Goal: Information Seeking & Learning: Check status

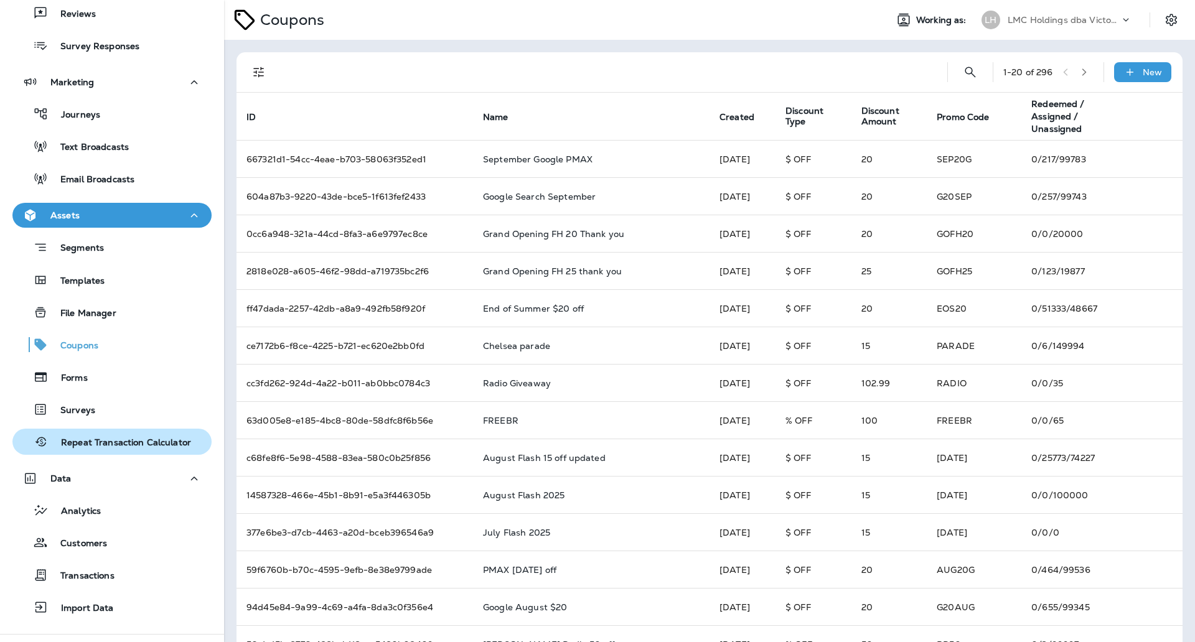
scroll to position [214, 0]
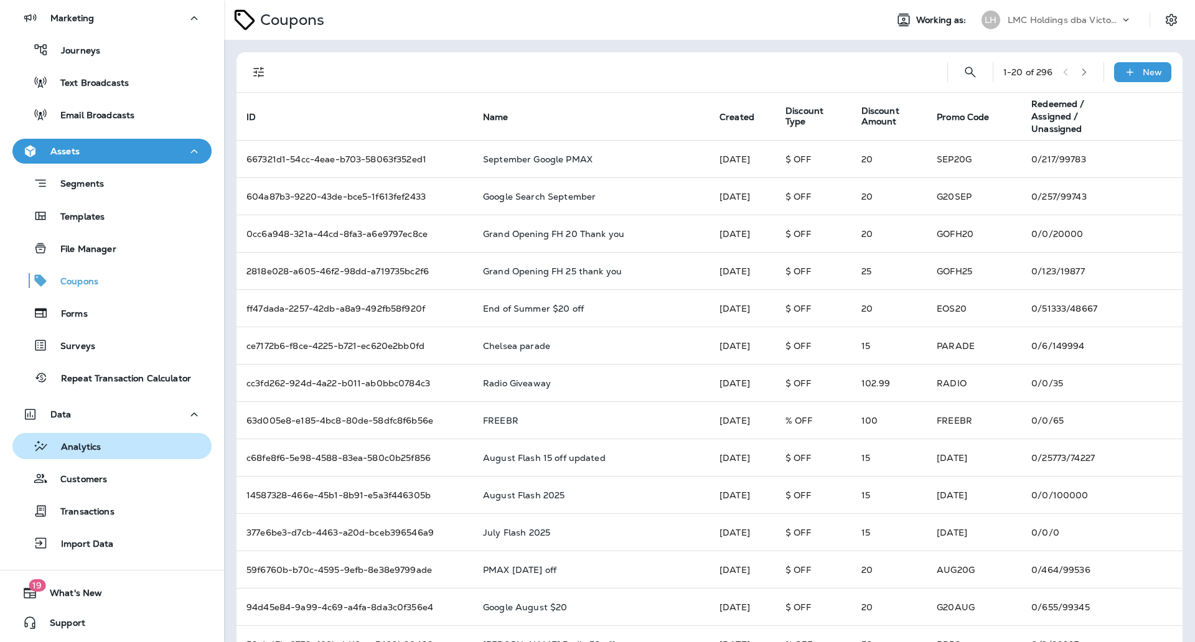
click at [132, 449] on div "Analytics" at bounding box center [111, 446] width 189 height 19
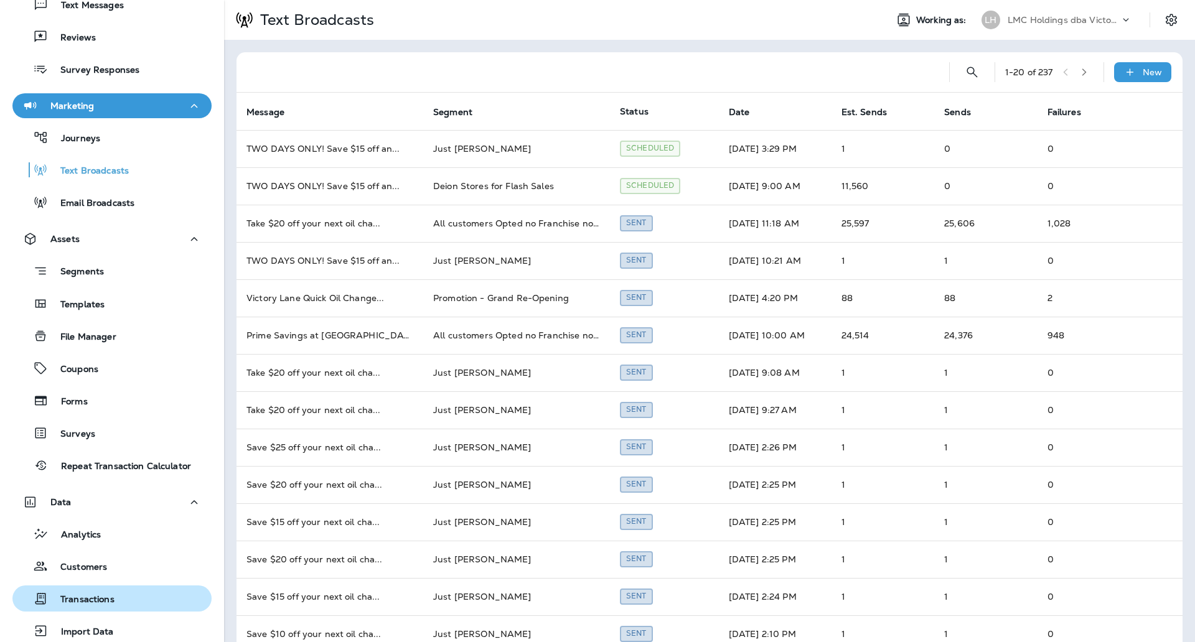
scroll to position [214, 0]
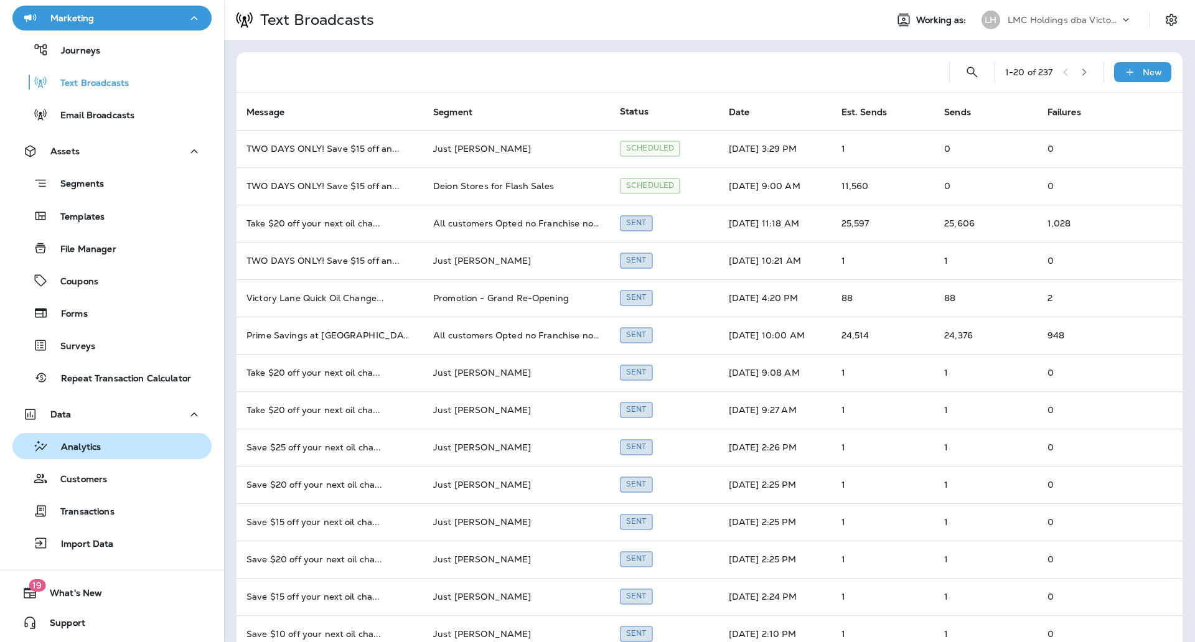
click at [121, 445] on div "Analytics" at bounding box center [111, 446] width 189 height 19
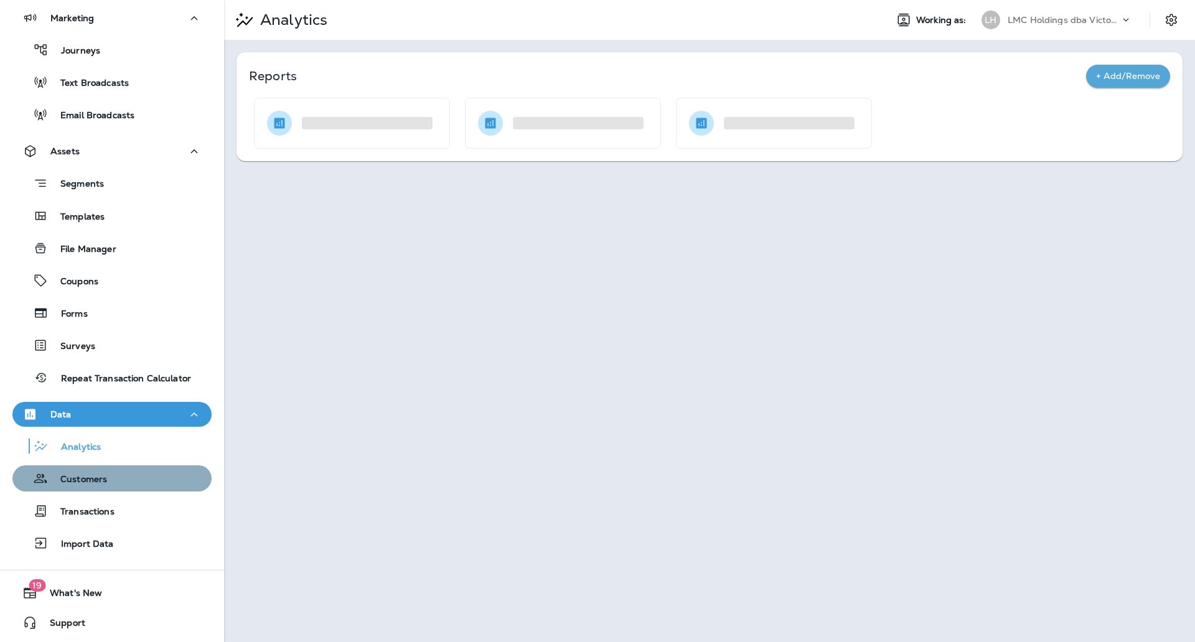
click at [119, 481] on div "Customers" at bounding box center [111, 478] width 189 height 19
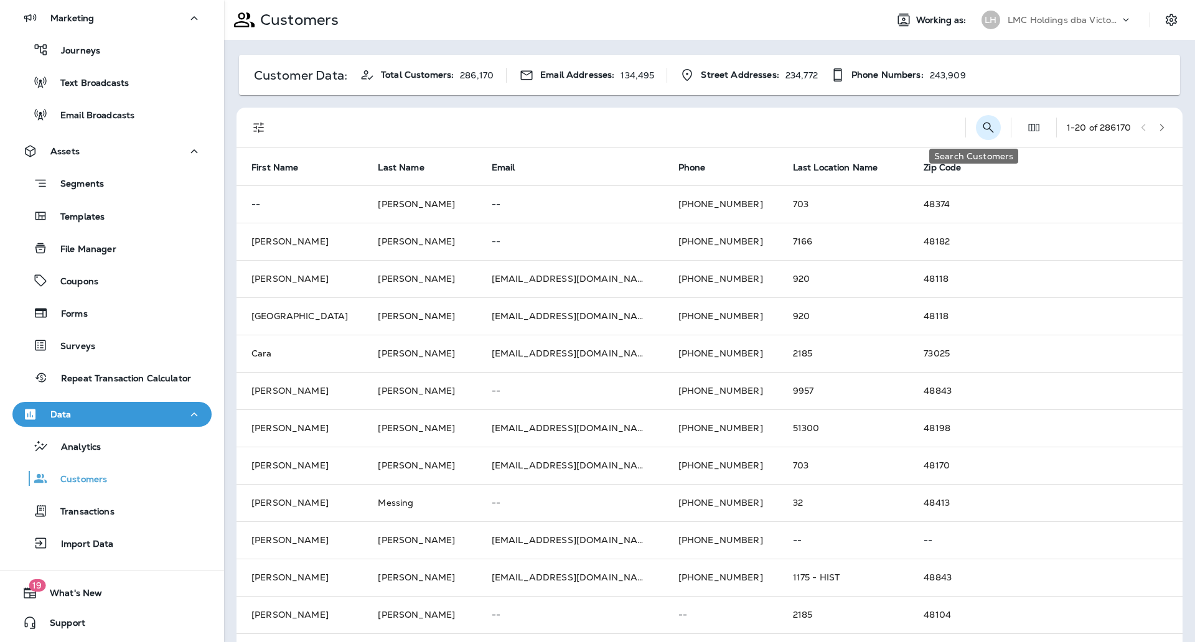
click at [981, 125] on icon "Search Customers" at bounding box center [988, 127] width 15 height 15
click at [870, 122] on input "text" at bounding box center [923, 126] width 129 height 33
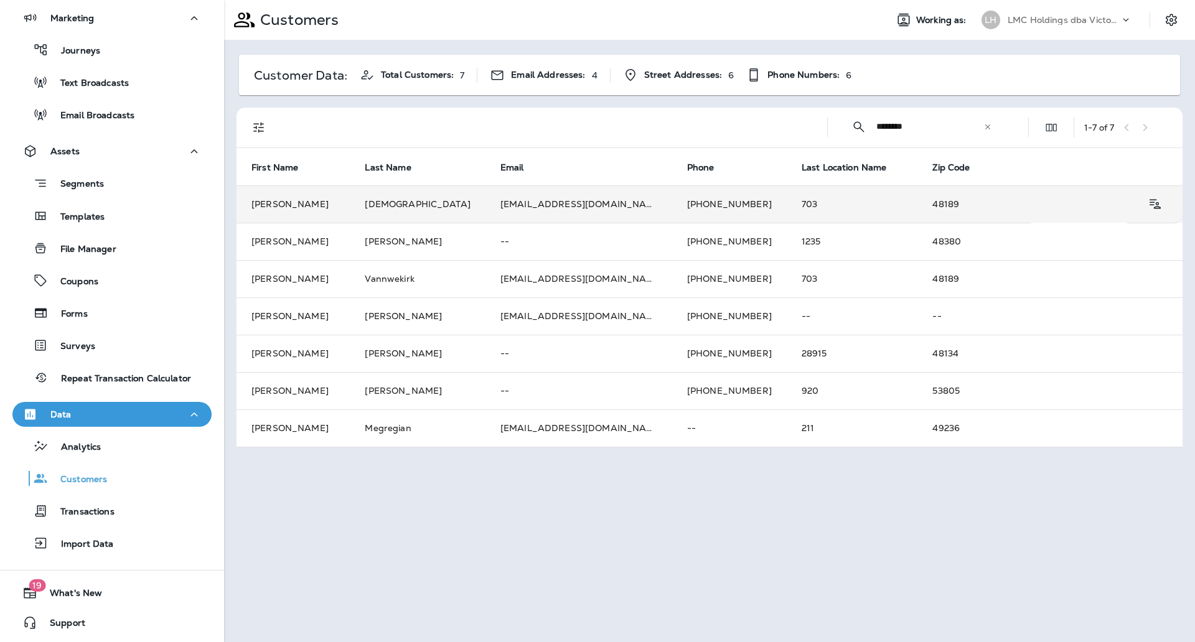
type input "********"
click at [486, 202] on td "gvnewkirk@gmail.com" at bounding box center [579, 204] width 187 height 37
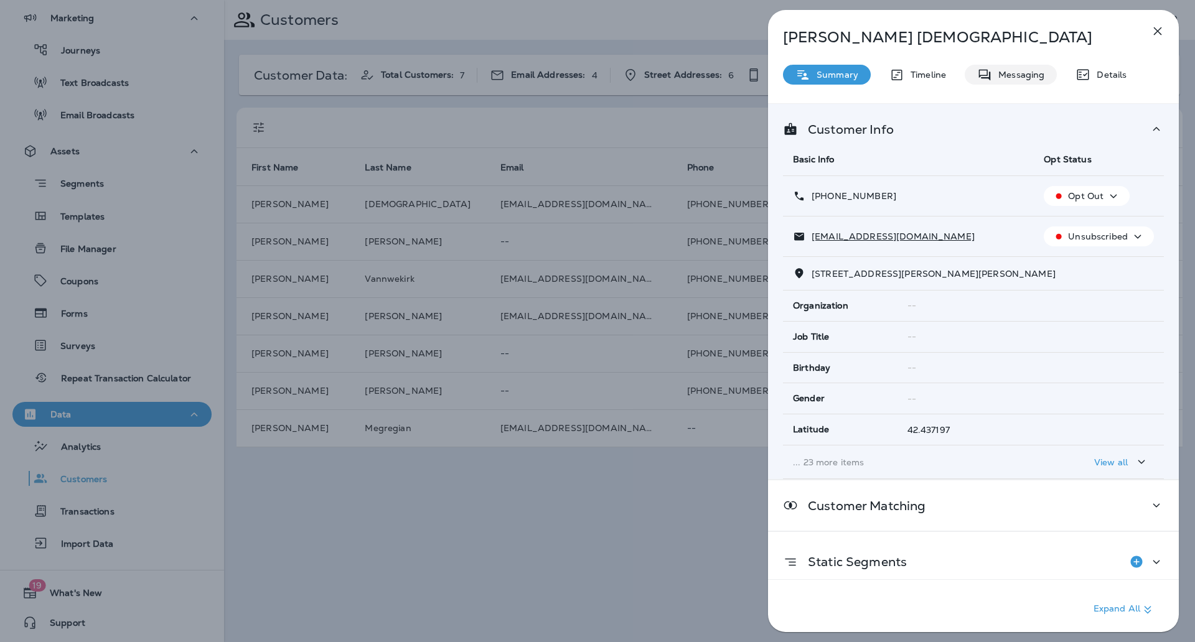
click at [1006, 78] on p "Messaging" at bounding box center [1018, 75] width 52 height 10
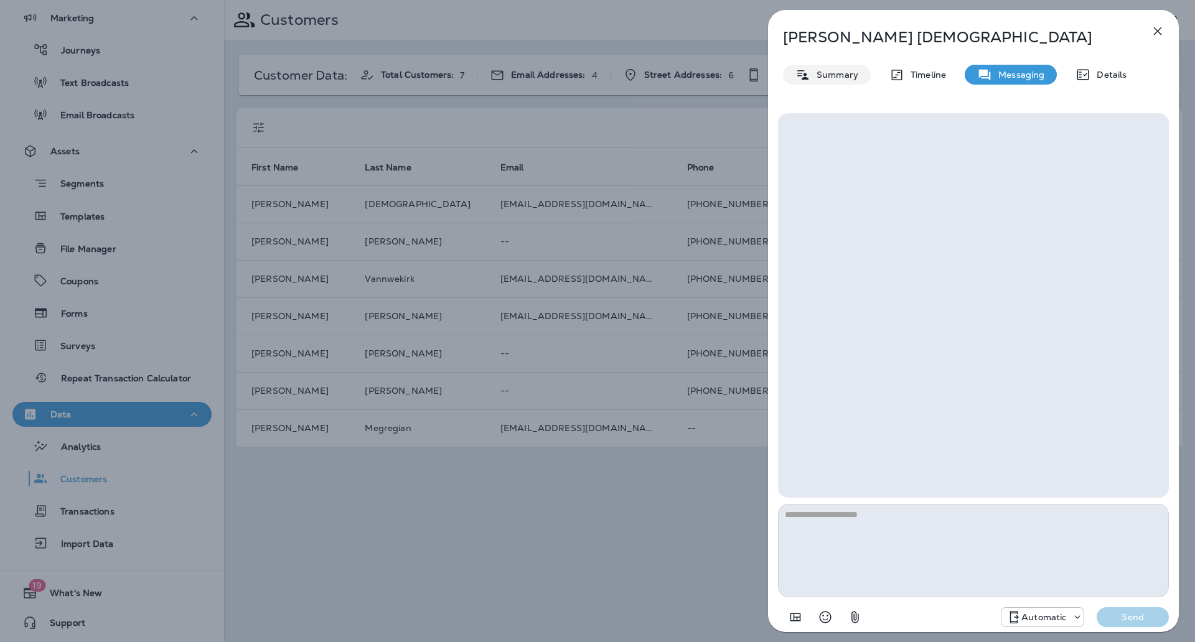
click at [835, 78] on p "Summary" at bounding box center [835, 75] width 48 height 10
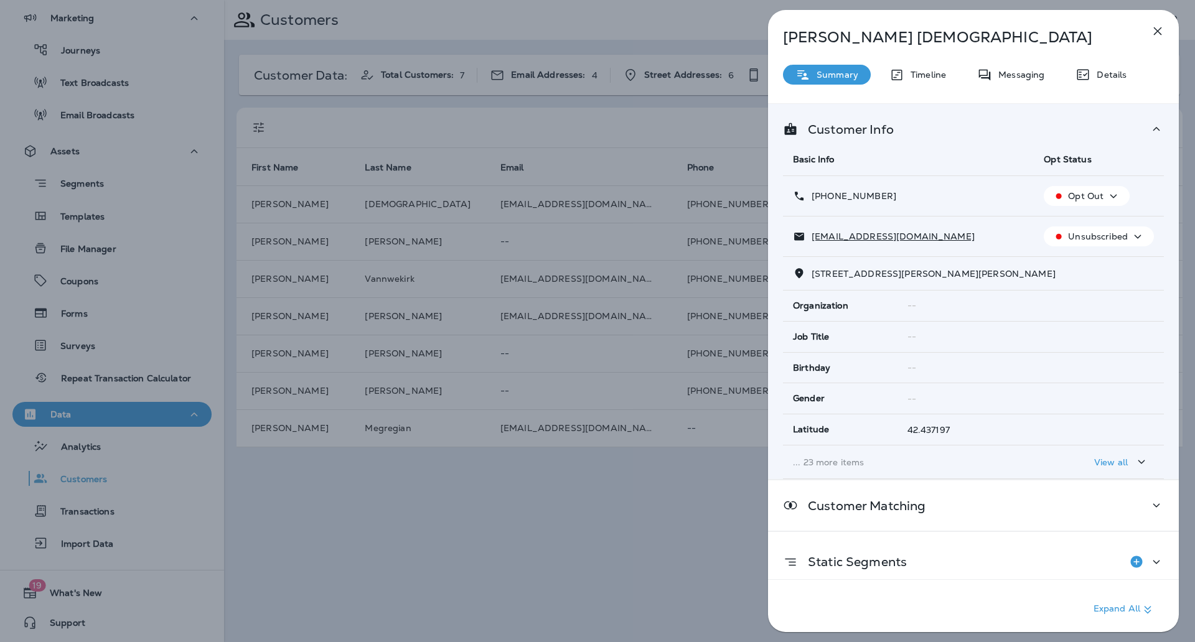
click at [969, 190] on div "+1 (810) 444-4551" at bounding box center [908, 196] width 231 height 13
click at [1008, 76] on p "Messaging" at bounding box center [1018, 75] width 52 height 10
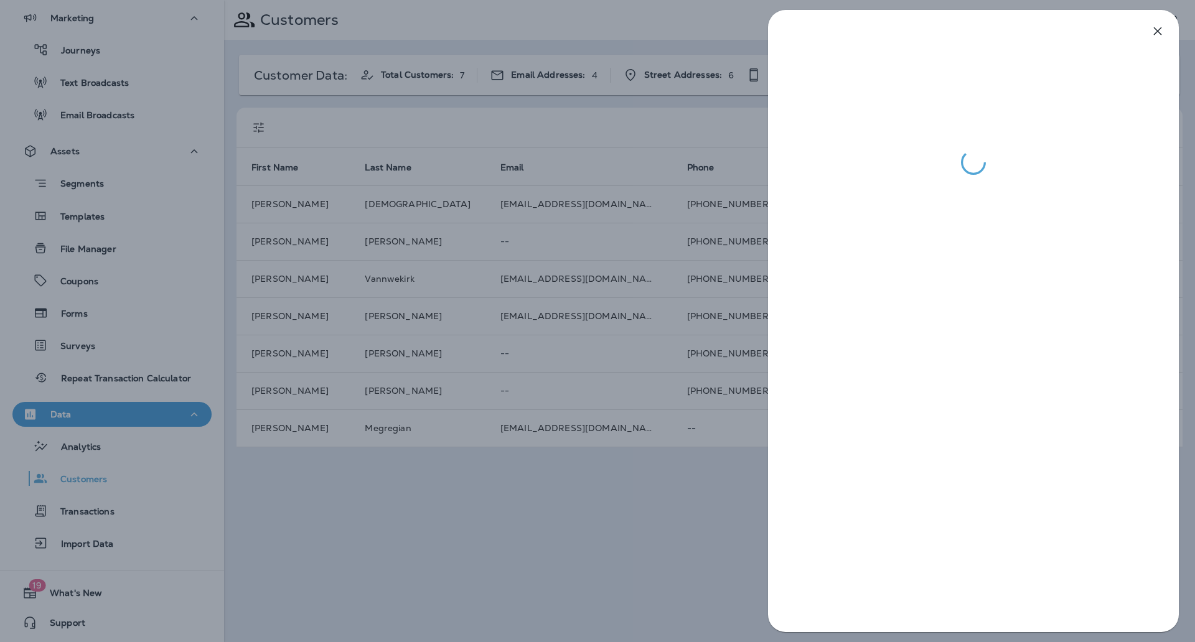
click at [736, 250] on div at bounding box center [597, 321] width 1195 height 642
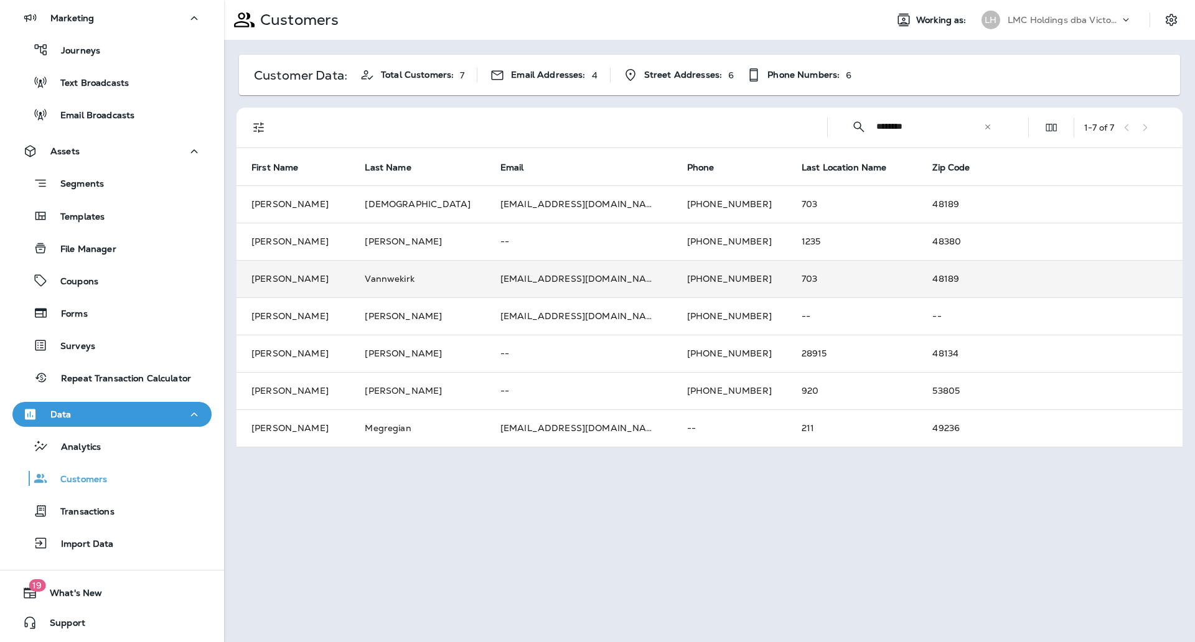
click at [672, 273] on td "+18104444551" at bounding box center [729, 278] width 115 height 37
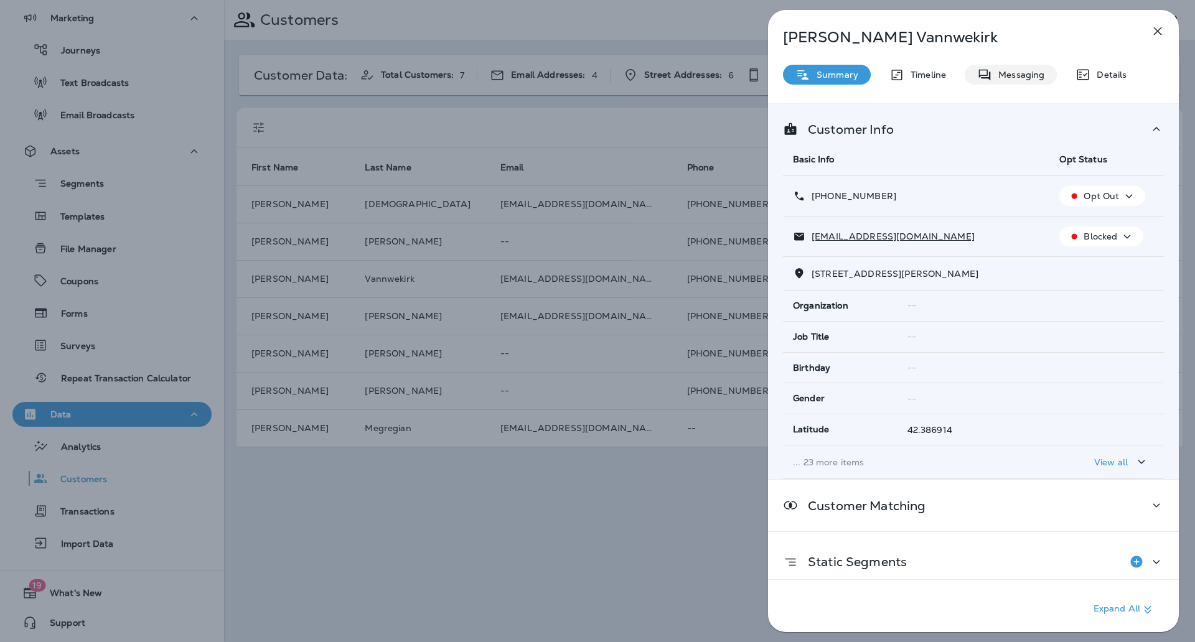
click at [1029, 81] on div "Messaging" at bounding box center [1011, 75] width 92 height 20
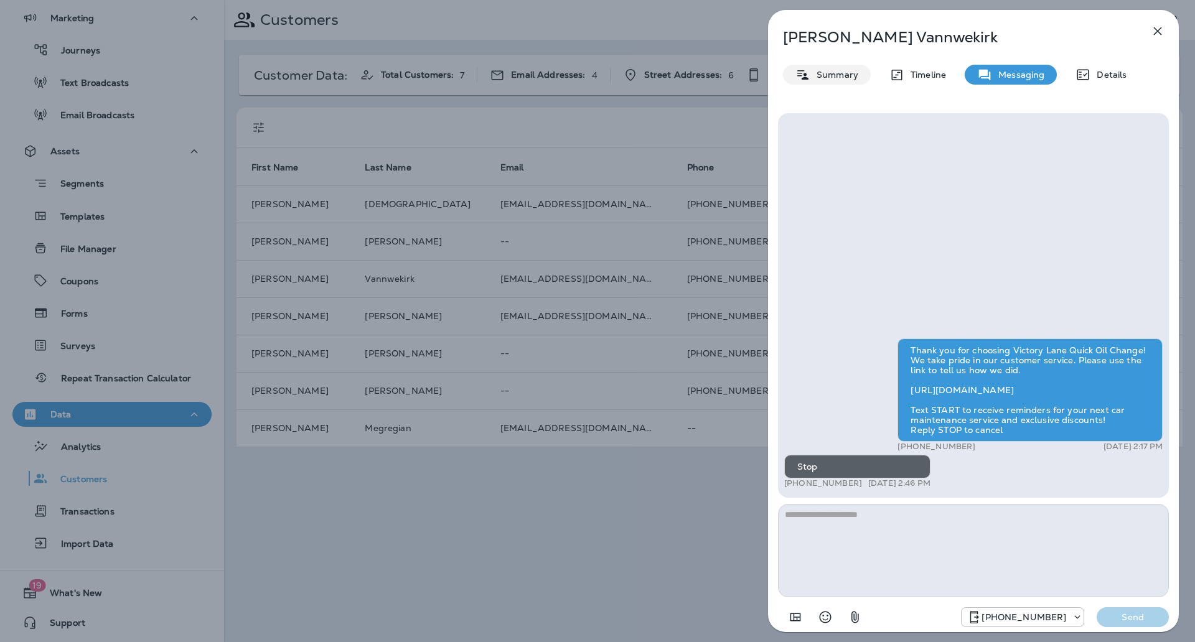
click at [861, 73] on div "Summary" at bounding box center [827, 75] width 88 height 20
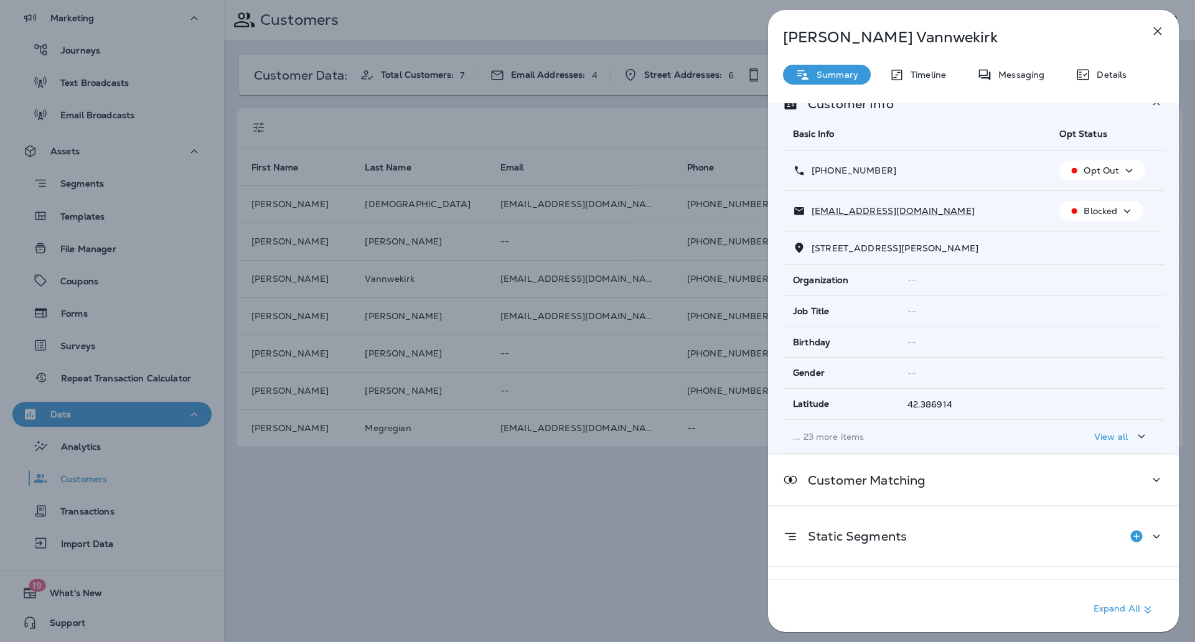
scroll to position [65, 0]
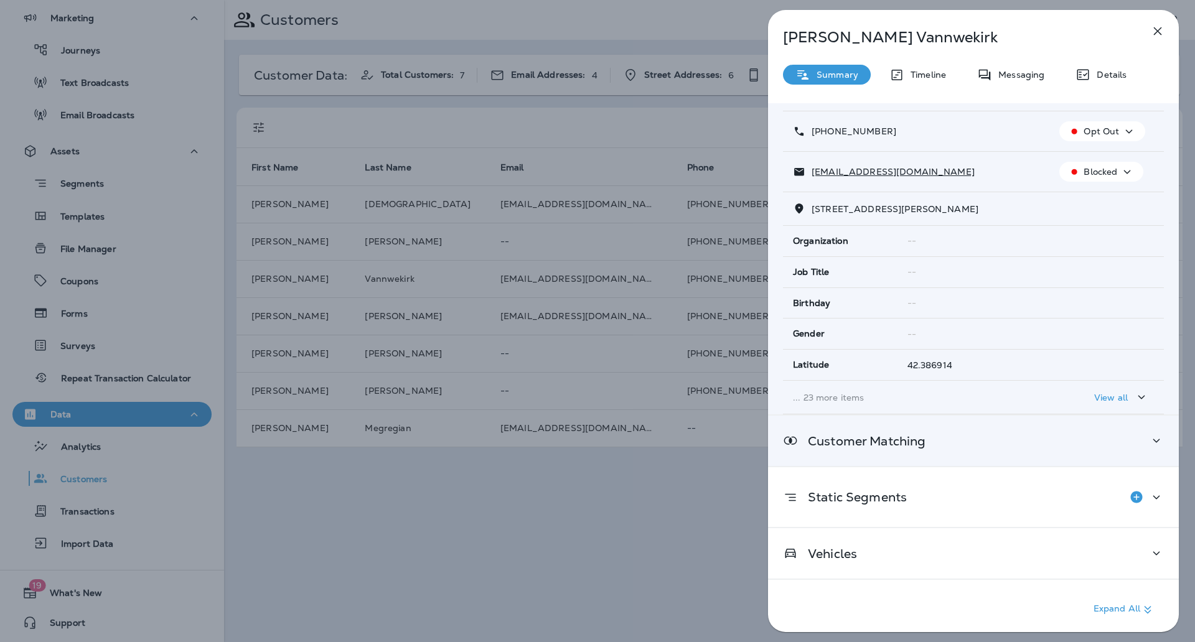
click at [979, 451] on div "Customer Matching" at bounding box center [973, 441] width 411 height 50
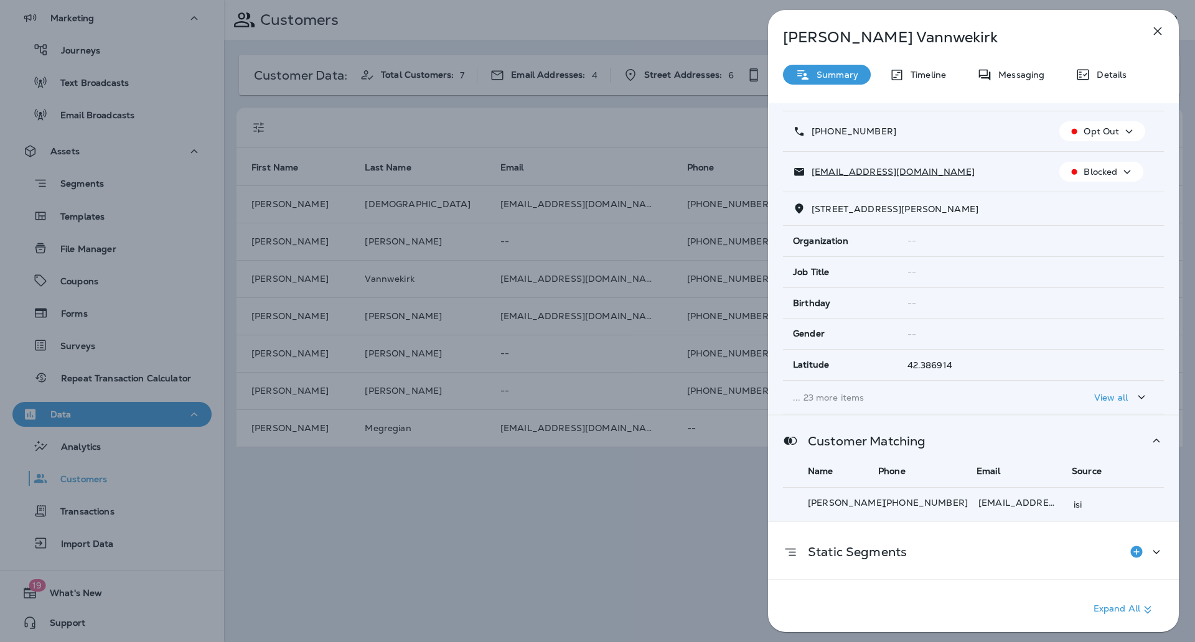
scroll to position [120, 0]
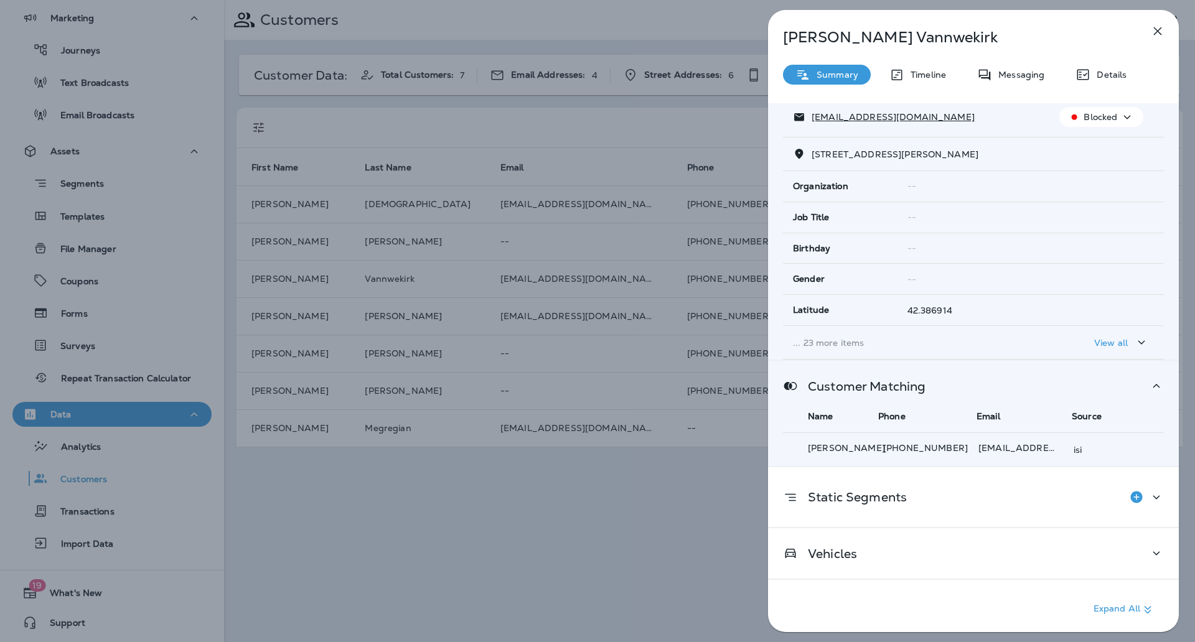
click at [914, 86] on div "Greg Vannwekirk Summary Timeline Messaging Details Customer Info Basic Info Opt…" at bounding box center [973, 325] width 411 height 630
click at [917, 72] on p "Timeline" at bounding box center [926, 75] width 42 height 10
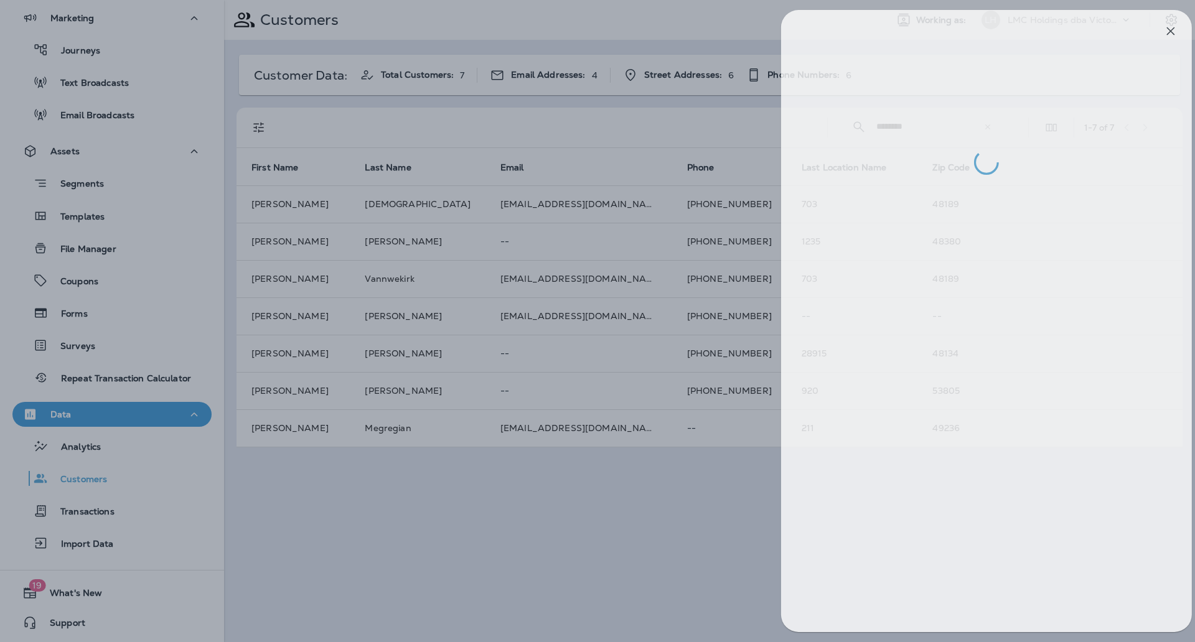
click at [676, 102] on div at bounding box center [610, 321] width 1195 height 642
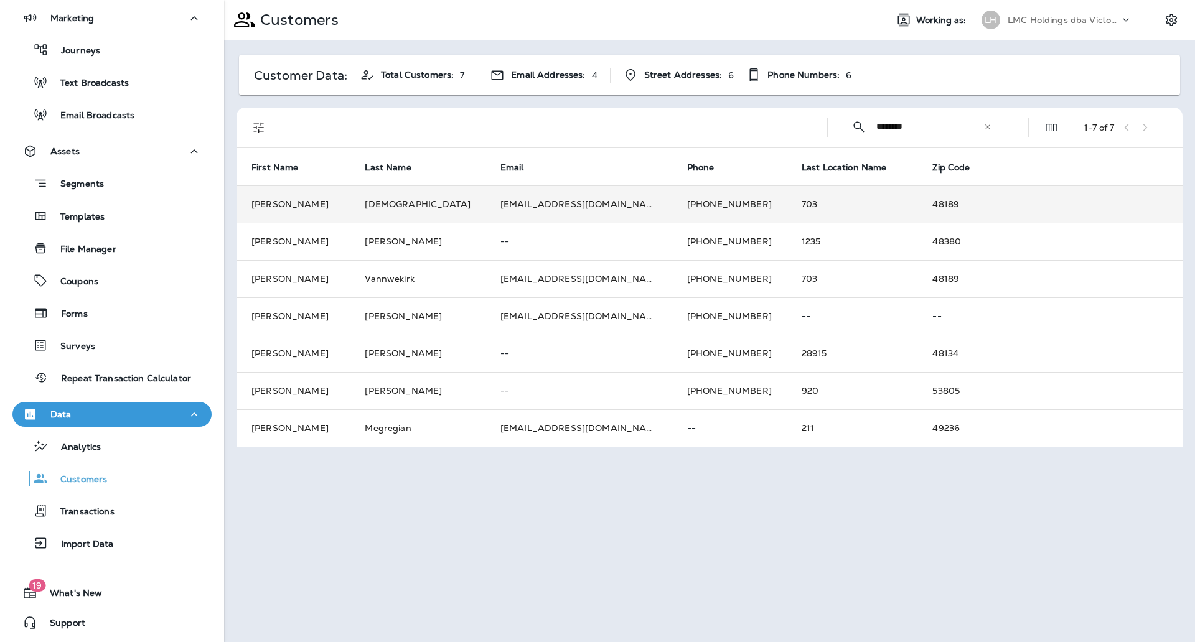
click at [679, 200] on td "+18104444551" at bounding box center [729, 204] width 115 height 37
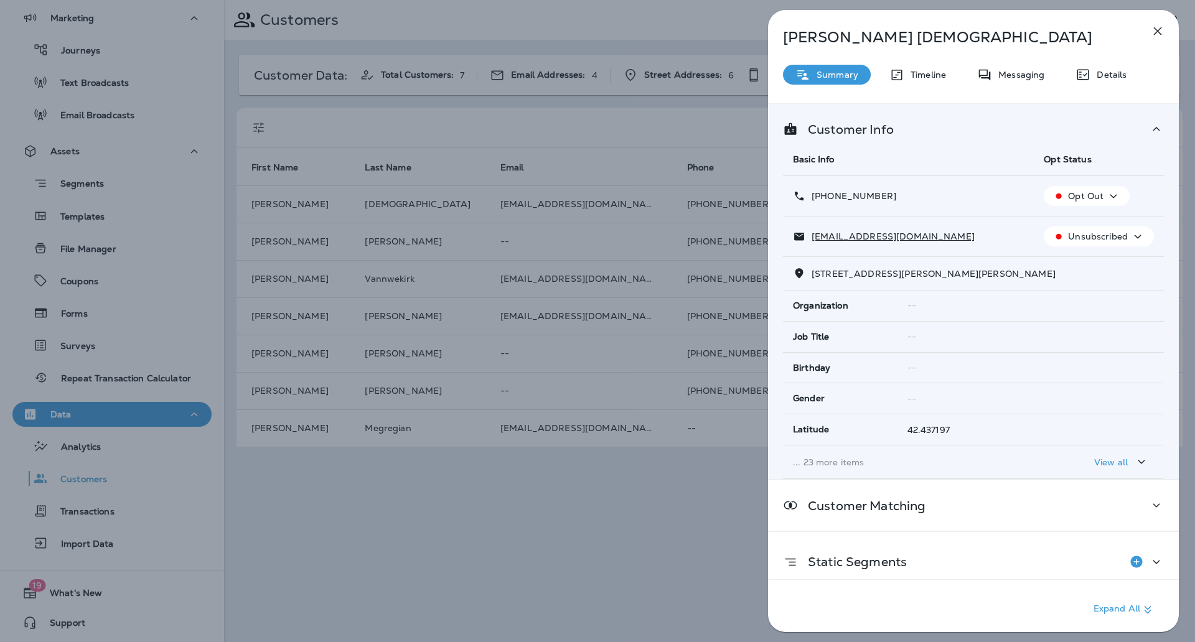
click at [1001, 62] on div "Gregory Vannewkirk Summary Timeline Messaging Details Customer Info Basic Info …" at bounding box center [973, 325] width 411 height 630
click at [1003, 70] on p "Messaging" at bounding box center [1018, 75] width 52 height 10
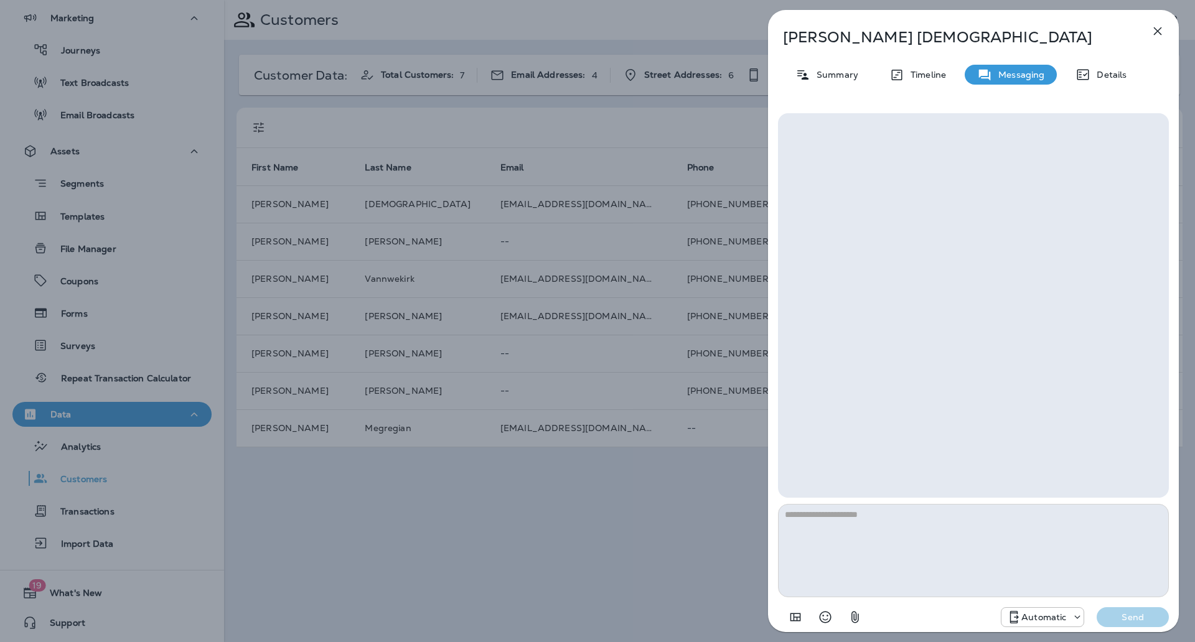
click at [1152, 39] on button "button" at bounding box center [1157, 31] width 25 height 25
